Goal: Task Accomplishment & Management: Manage account settings

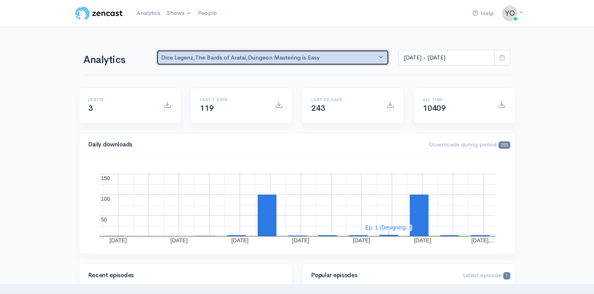
click at [382, 59] on button "Dice Legenz , The Bards of Aratai , Dungeon Mastering is Easy" at bounding box center [272, 58] width 233 height 16
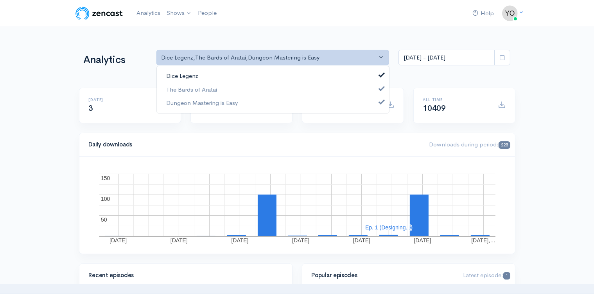
click at [361, 75] on link "Dice Legenz" at bounding box center [273, 76] width 232 height 14
click at [348, 90] on link "The Bards of Aratai" at bounding box center [273, 90] width 232 height 14
select select "15926"
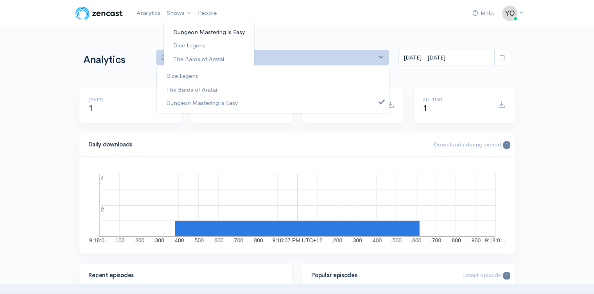
click at [187, 32] on link "Dungeon Mastering is Easy" at bounding box center [209, 32] width 90 height 14
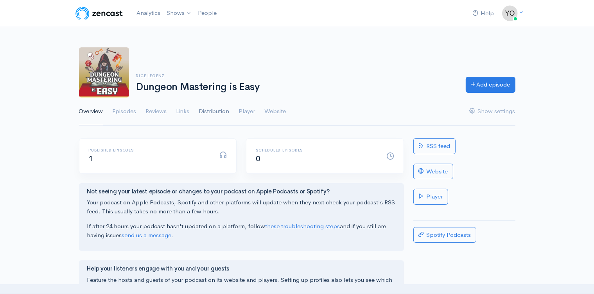
click at [214, 111] on link "Distribution" at bounding box center [214, 111] width 31 height 28
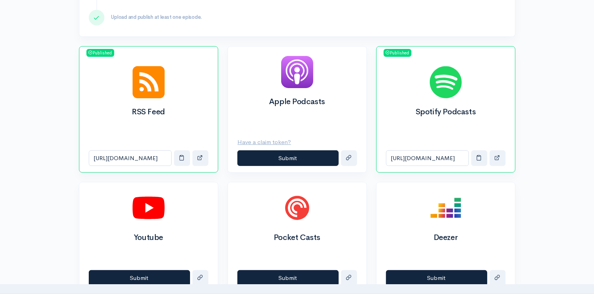
scroll to position [289, 0]
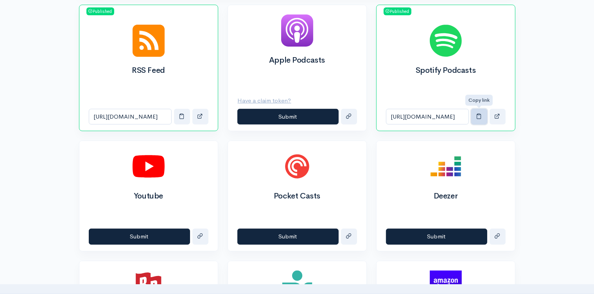
click at [478, 115] on span "button" at bounding box center [480, 116] width 6 height 6
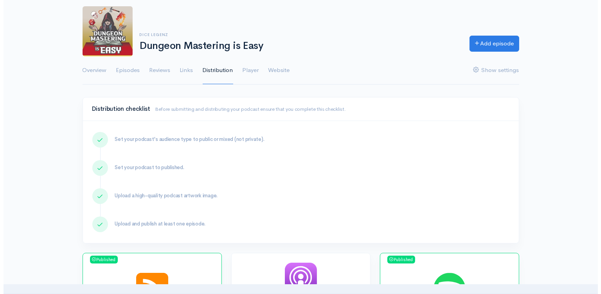
scroll to position [0, 0]
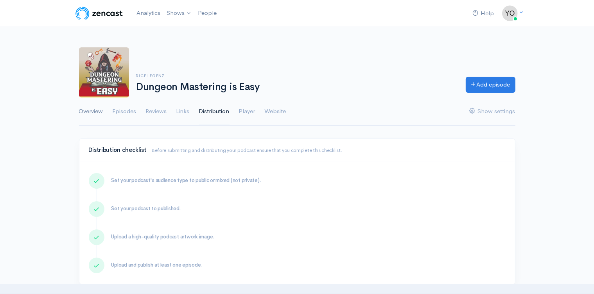
click at [96, 112] on link "Overview" at bounding box center [91, 111] width 24 height 28
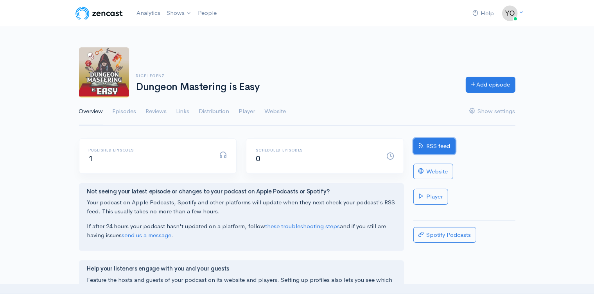
click at [433, 146] on link "RSS feed" at bounding box center [435, 146] width 42 height 16
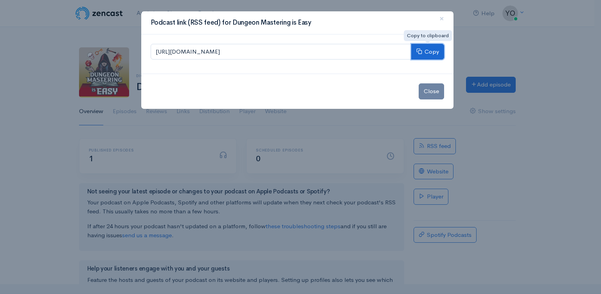
click at [430, 52] on button "Copy" at bounding box center [427, 52] width 33 height 16
